Goal: Find specific page/section: Find specific page/section

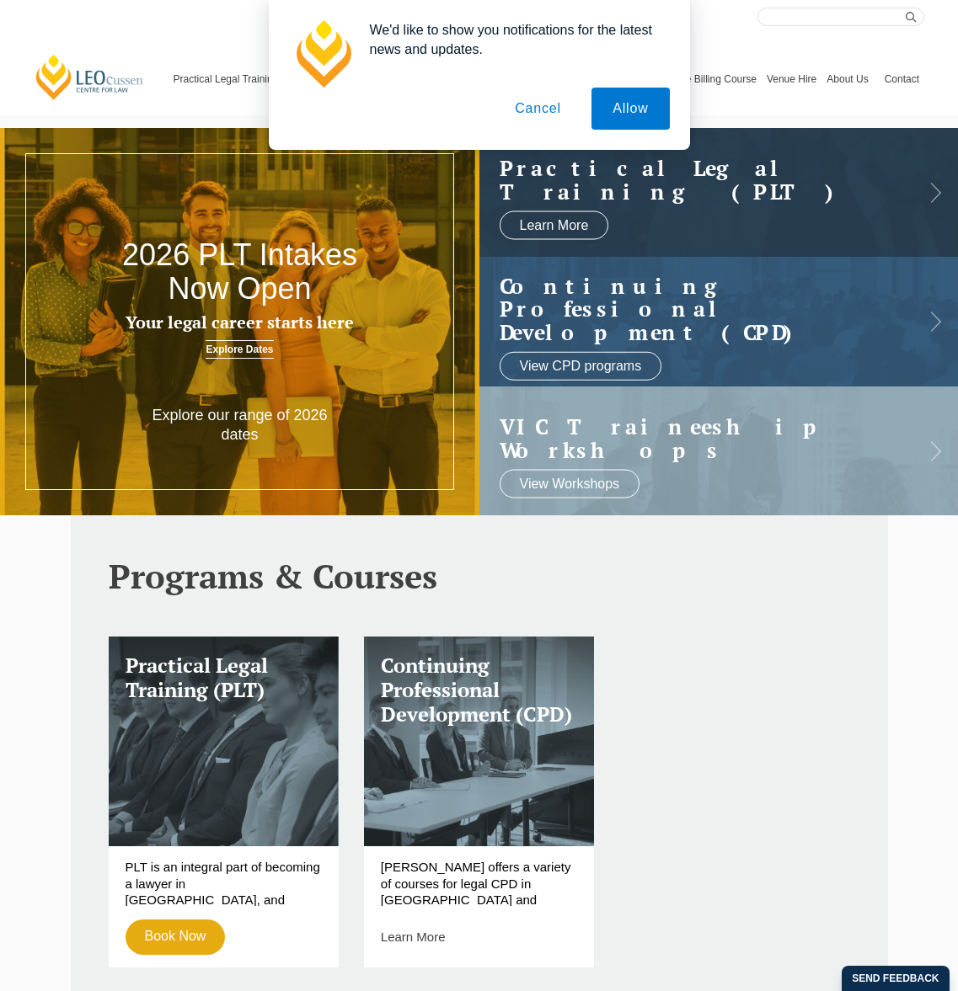
click at [530, 104] on button "Cancel" at bounding box center [538, 109] width 88 height 42
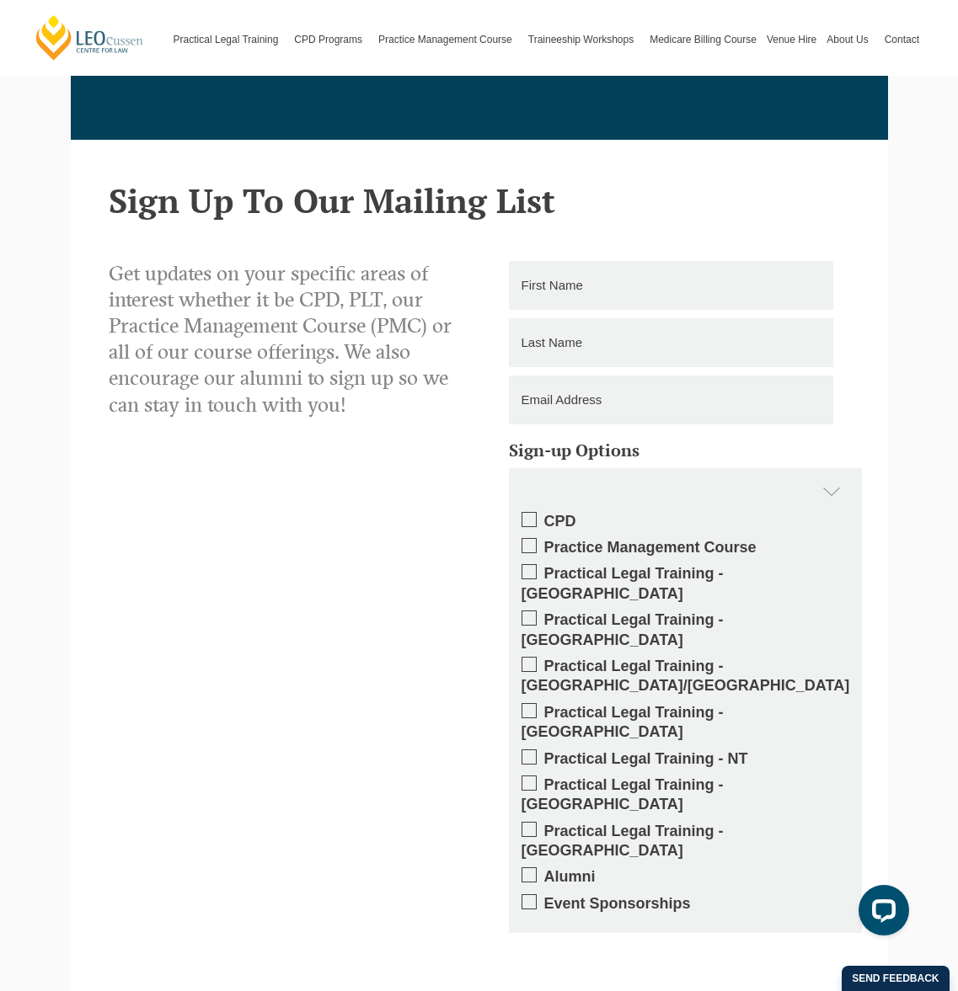
scroll to position [2491, 0]
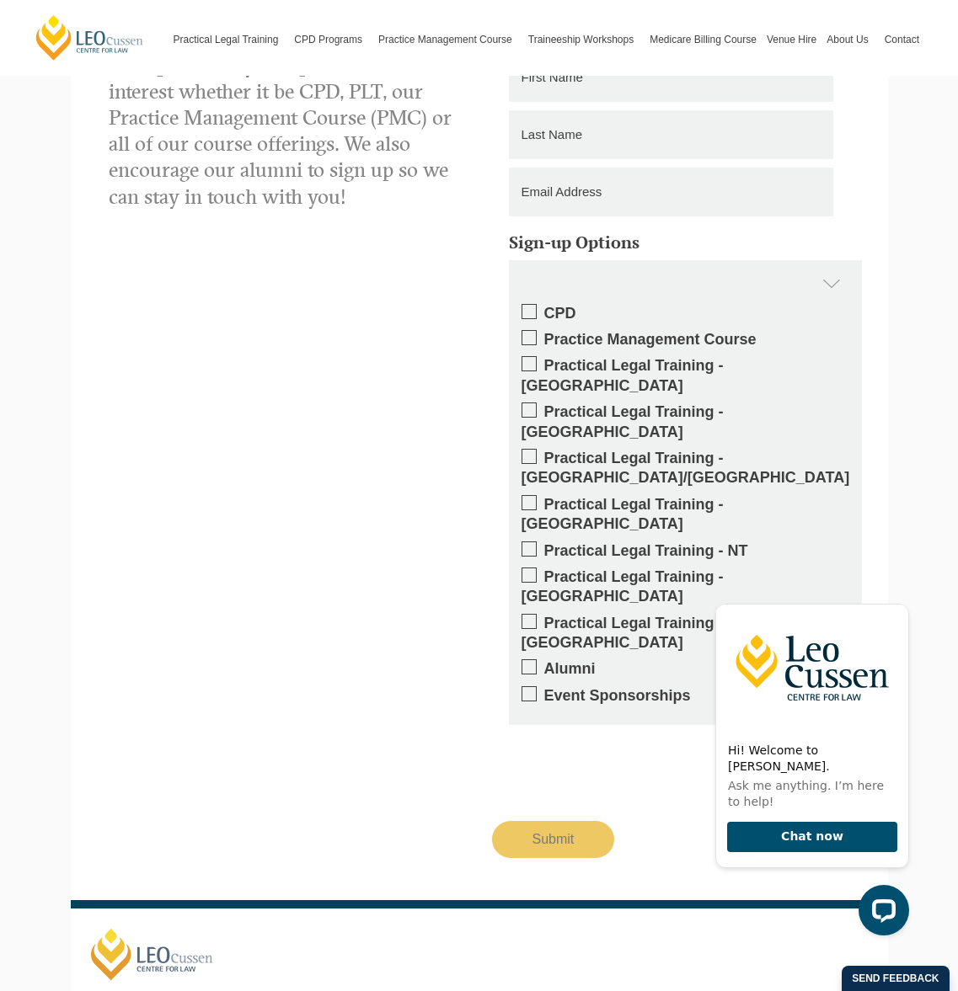
drag, startPoint x: 387, startPoint y: 960, endPoint x: 270, endPoint y: 965, distance: 117.2
copy div "[PERSON_NAME] Centre for Law"
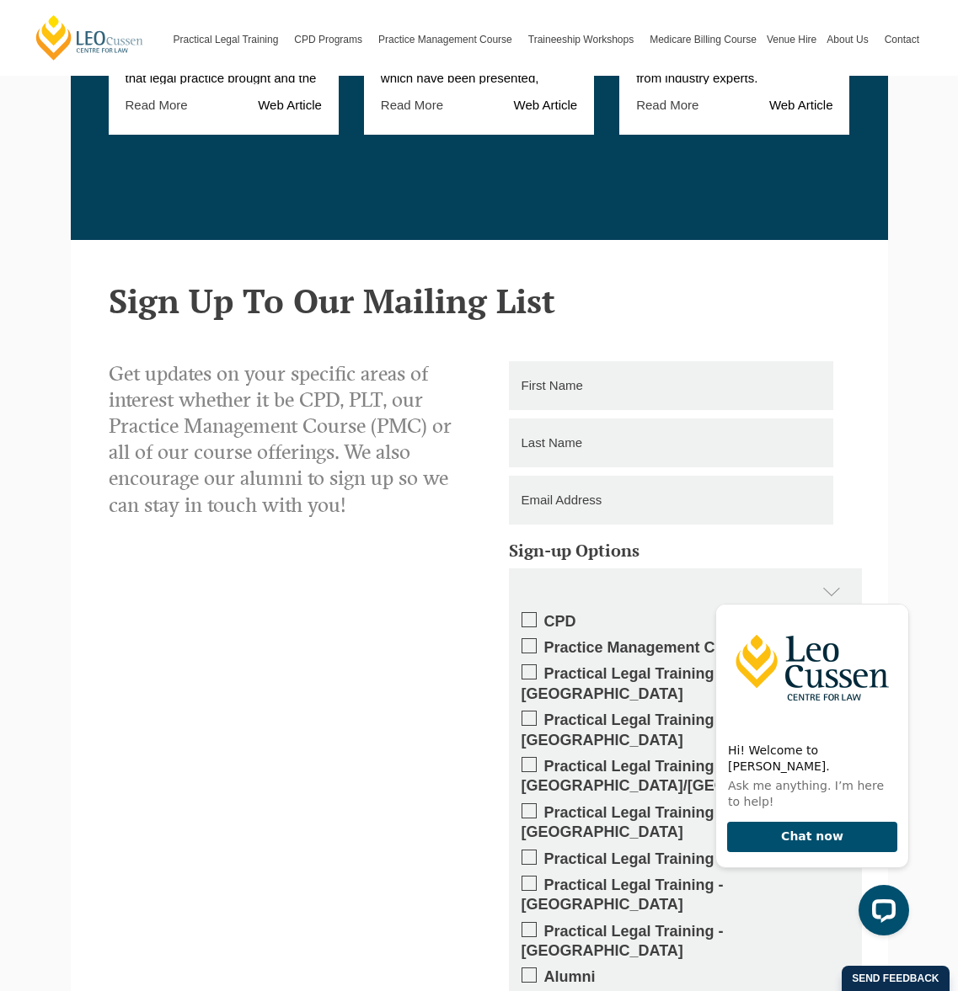
scroll to position [2491, 0]
